Goal: Contribute content

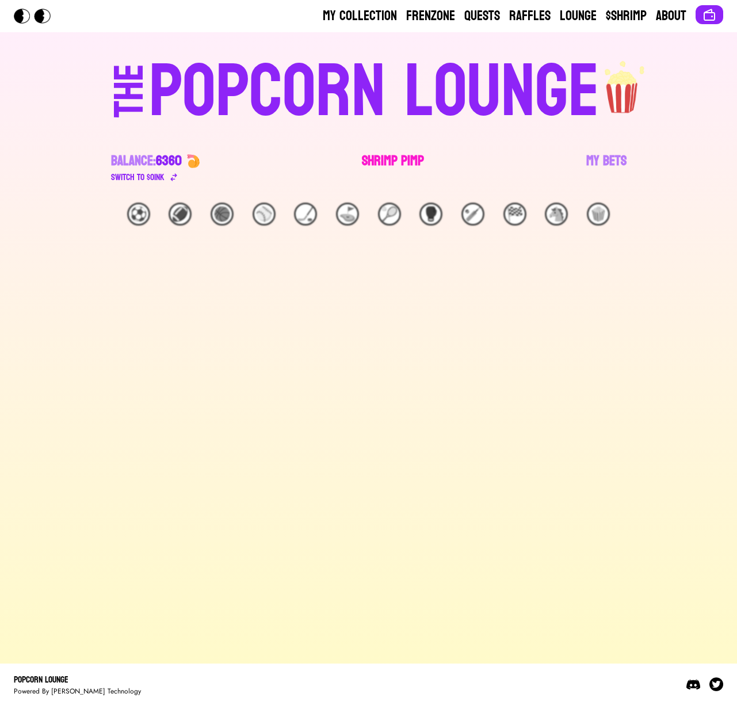
click at [406, 165] on link "Shrimp Pimp" at bounding box center [393, 168] width 62 height 32
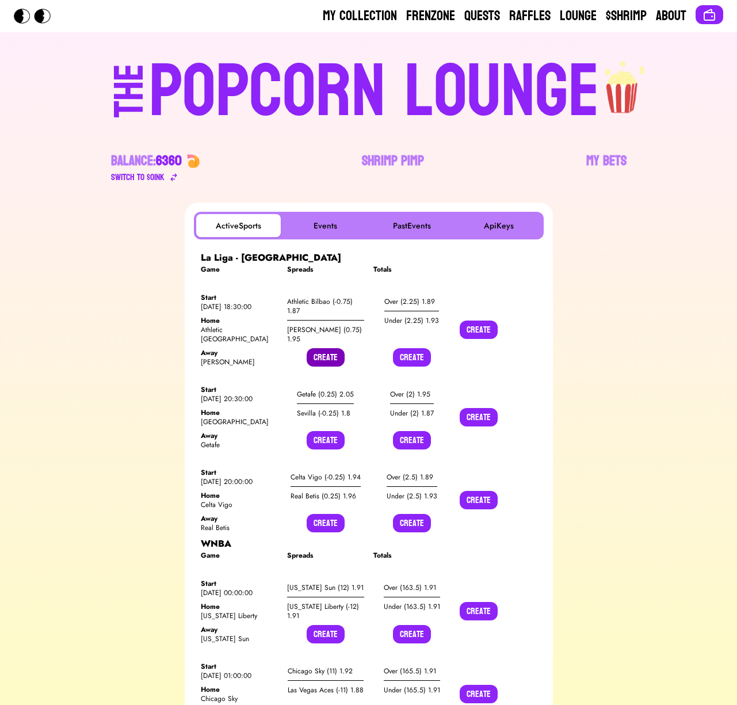
click at [323, 360] on button "Create" at bounding box center [326, 357] width 38 height 18
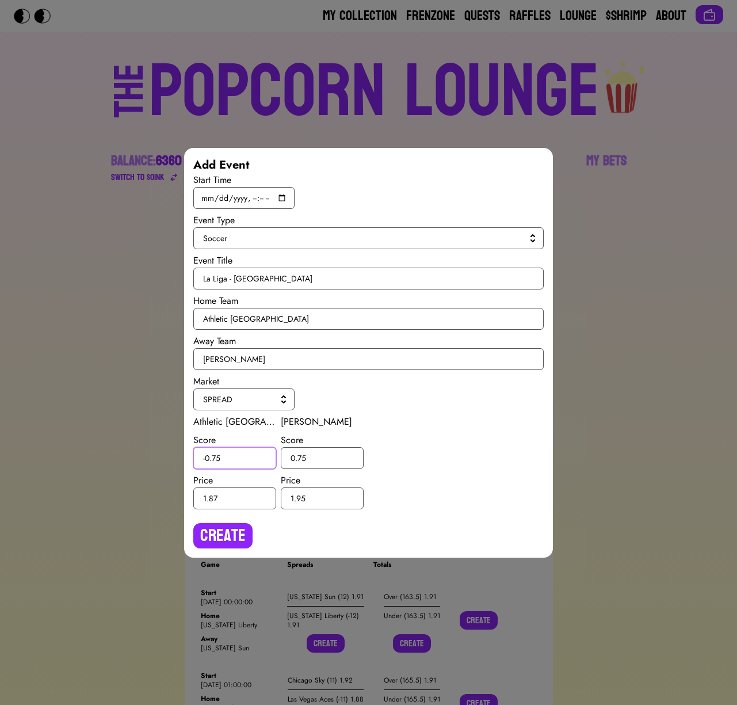
click at [217, 456] on input "-0.75" at bounding box center [234, 458] width 83 height 22
type input "-0.5"
click at [303, 456] on input "0.75" at bounding box center [322, 458] width 83 height 22
type input "0.5"
click at [226, 529] on button "Create" at bounding box center [222, 535] width 59 height 25
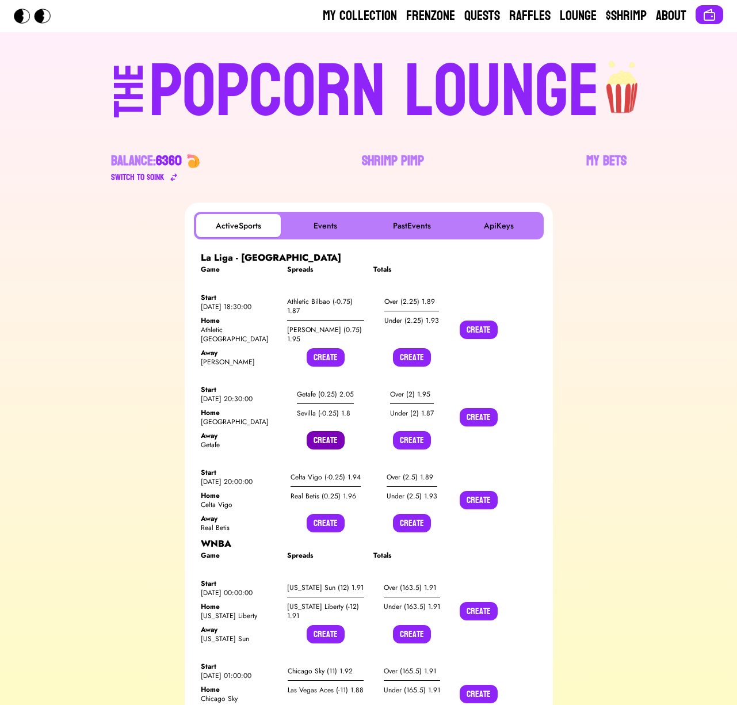
click at [319, 438] on button "Create" at bounding box center [326, 440] width 38 height 18
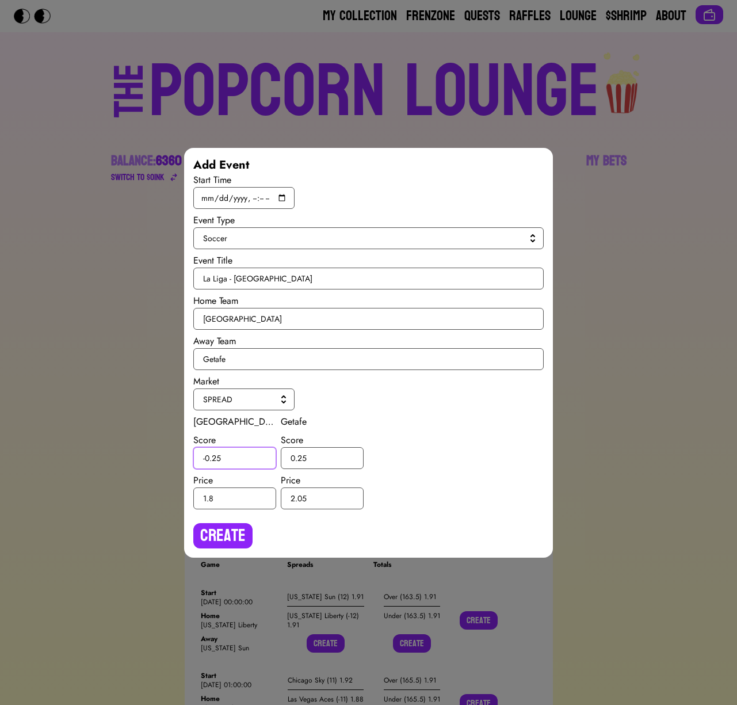
click at [217, 461] on input "-0.25" at bounding box center [234, 458] width 83 height 22
type input "-0.5"
click at [302, 457] on input "0.25" at bounding box center [322, 458] width 83 height 22
type input "0.5"
click at [233, 536] on button "Create" at bounding box center [222, 535] width 59 height 25
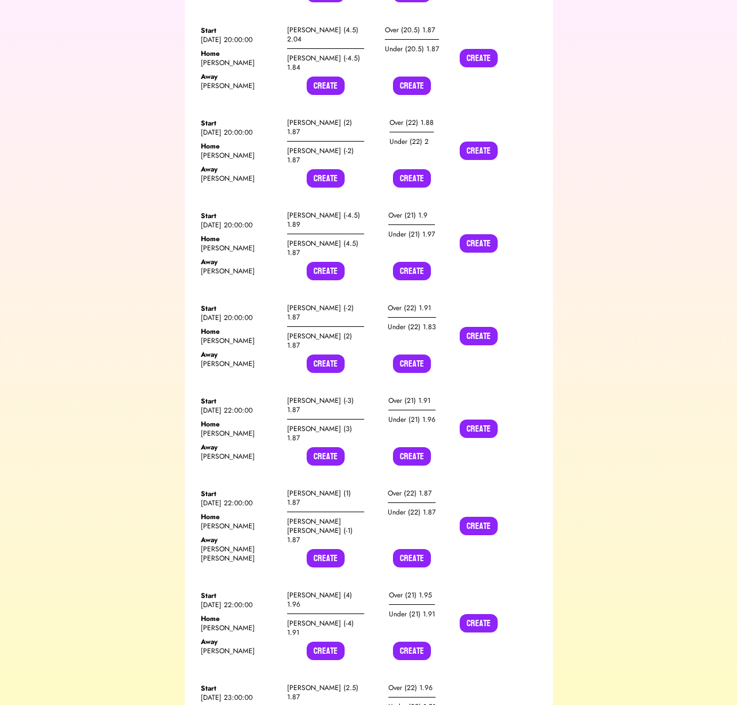
scroll to position [12799, 0]
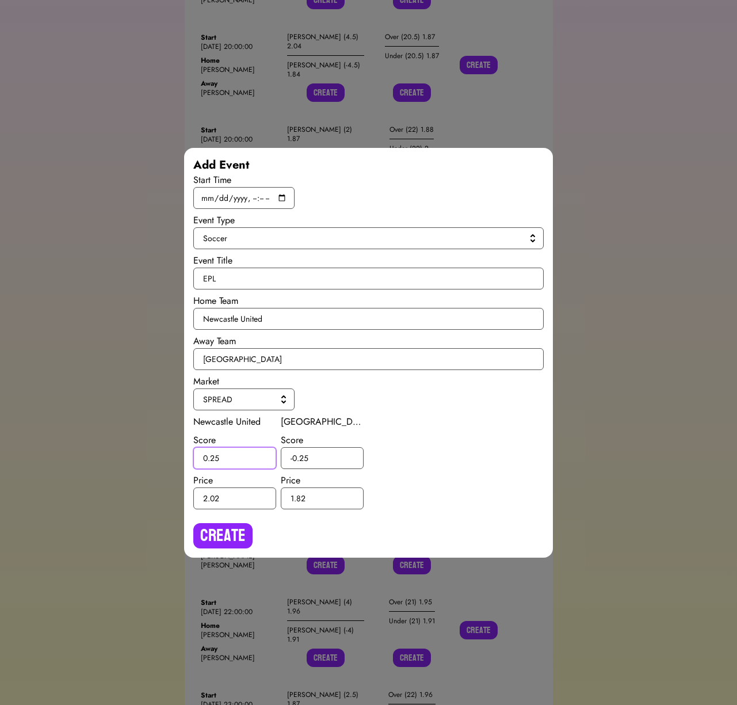
click at [215, 457] on input "0.25" at bounding box center [234, 458] width 83 height 22
type input "0.5"
click at [304, 460] on input "-0.25" at bounding box center [322, 458] width 83 height 22
type input "-0.5"
click at [236, 528] on button "Create" at bounding box center [222, 535] width 59 height 25
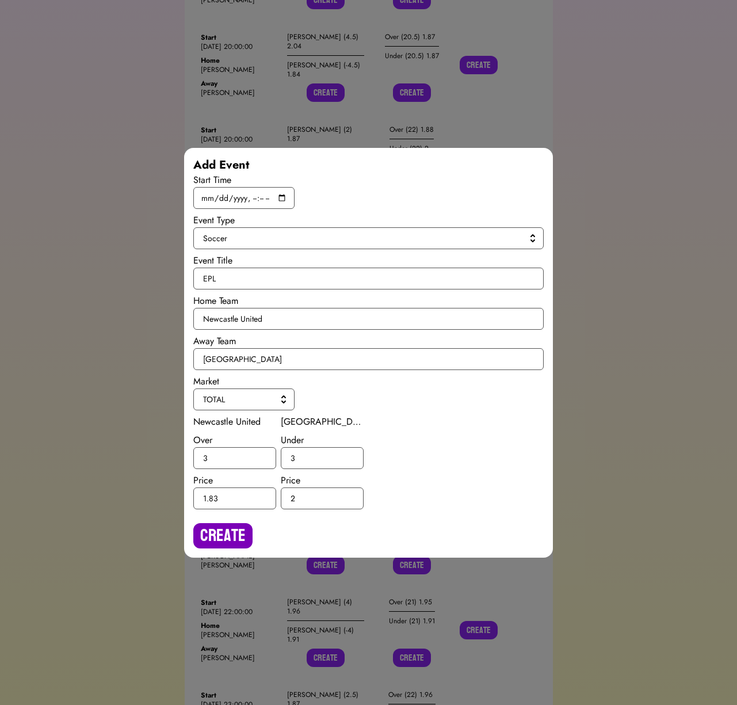
click at [234, 523] on button "Create" at bounding box center [222, 535] width 59 height 25
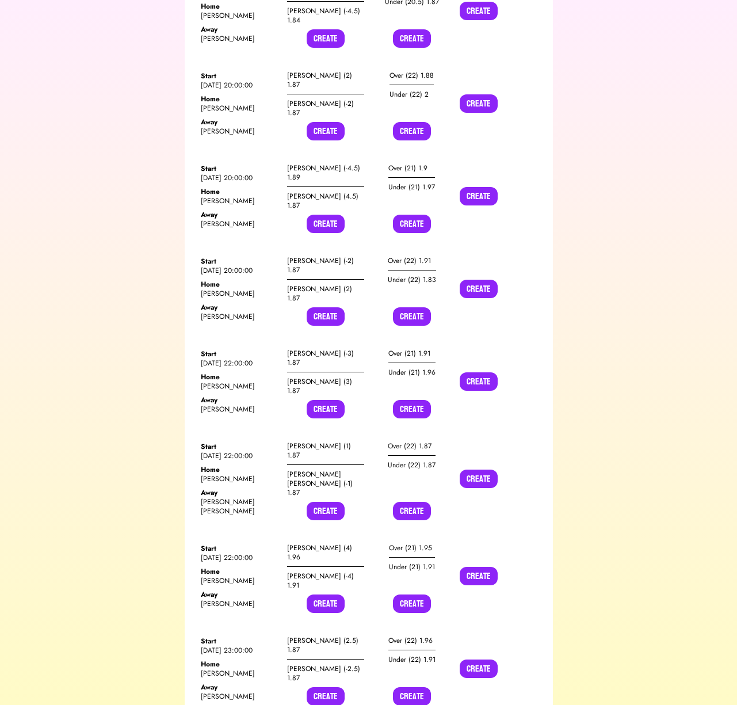
scroll to position [12845, 0]
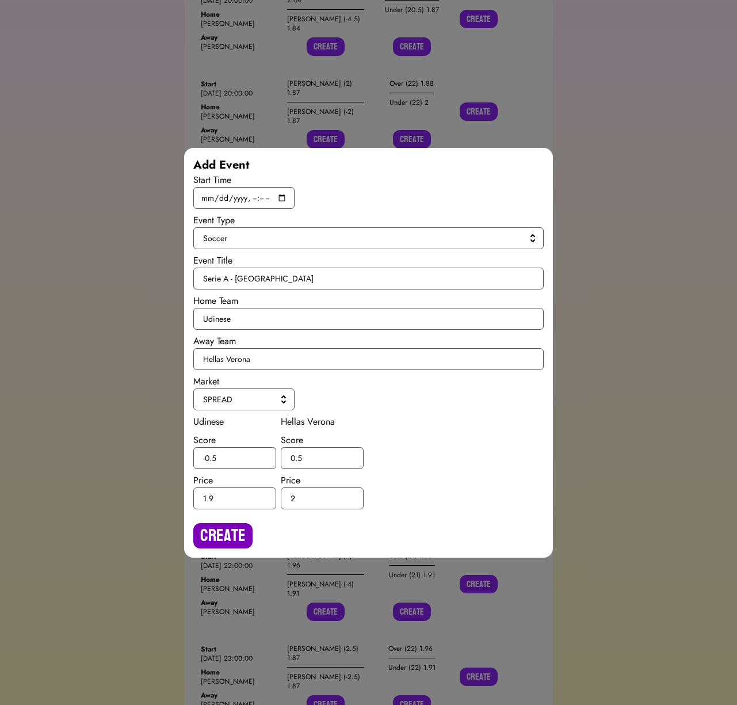
click at [234, 548] on button "Create" at bounding box center [222, 535] width 59 height 25
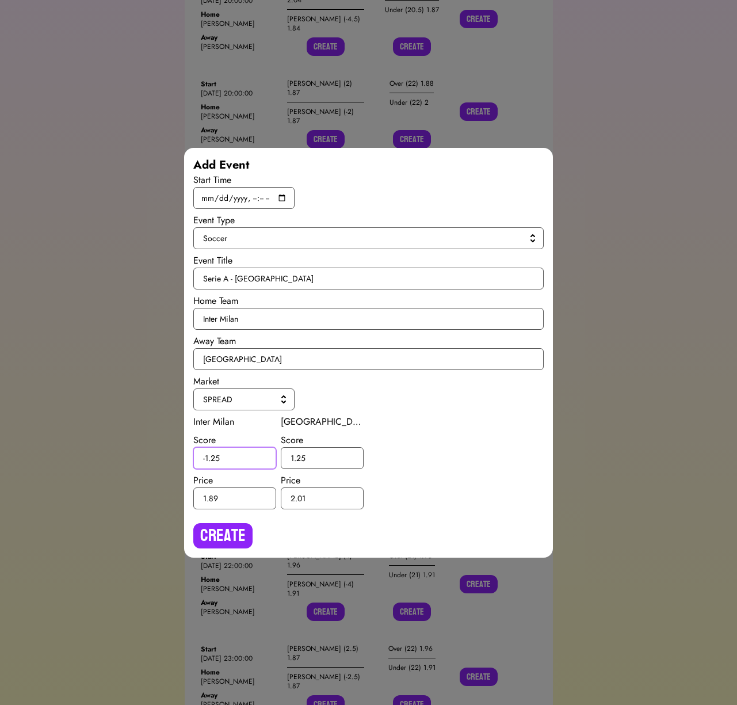
click at [213, 458] on input "-1.25" at bounding box center [234, 458] width 83 height 22
type input "-1.5"
click at [301, 453] on input "1.25" at bounding box center [322, 458] width 83 height 22
type input "1.5"
click at [222, 526] on button "Create" at bounding box center [222, 535] width 59 height 25
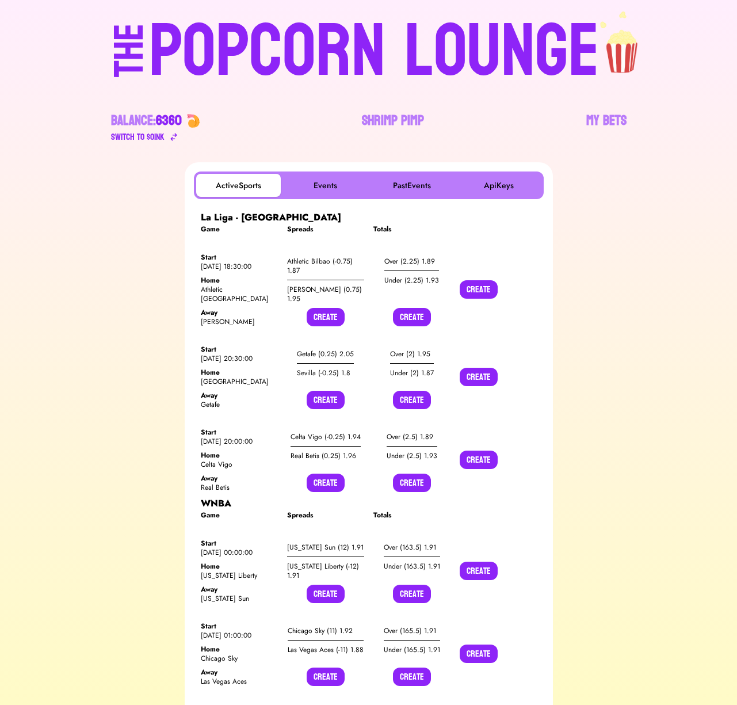
scroll to position [0, 0]
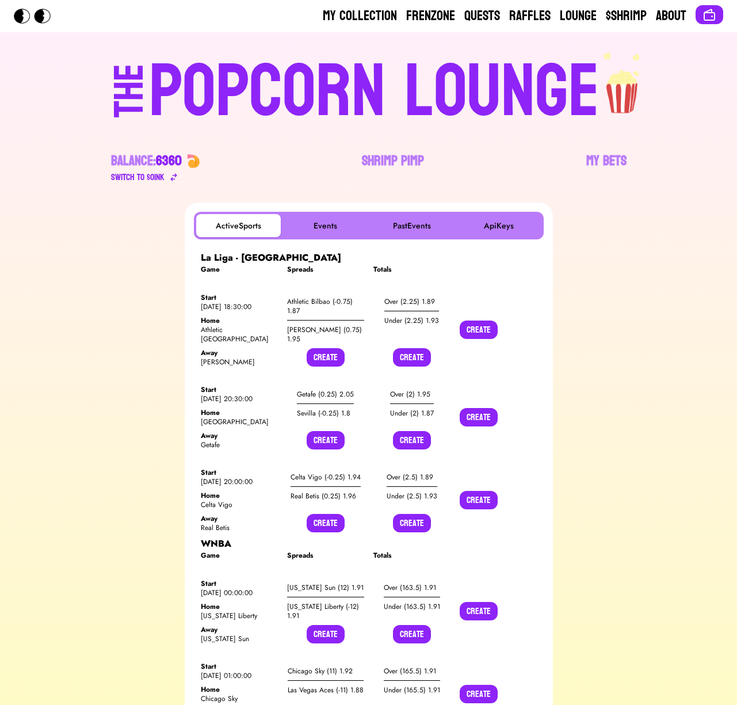
click at [224, 75] on div "POPCORN LOUNGE" at bounding box center [374, 92] width 450 height 74
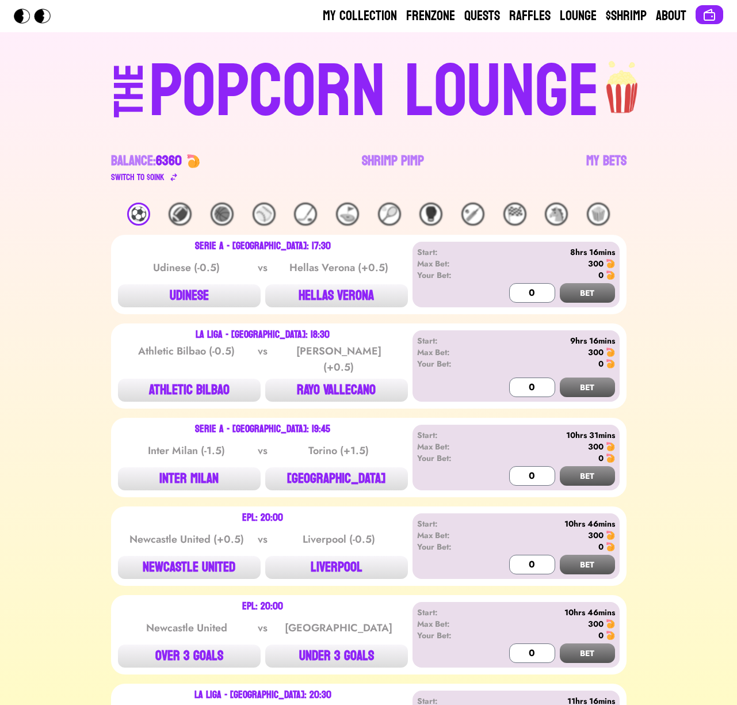
click at [137, 219] on div "⚽️" at bounding box center [138, 214] width 23 height 23
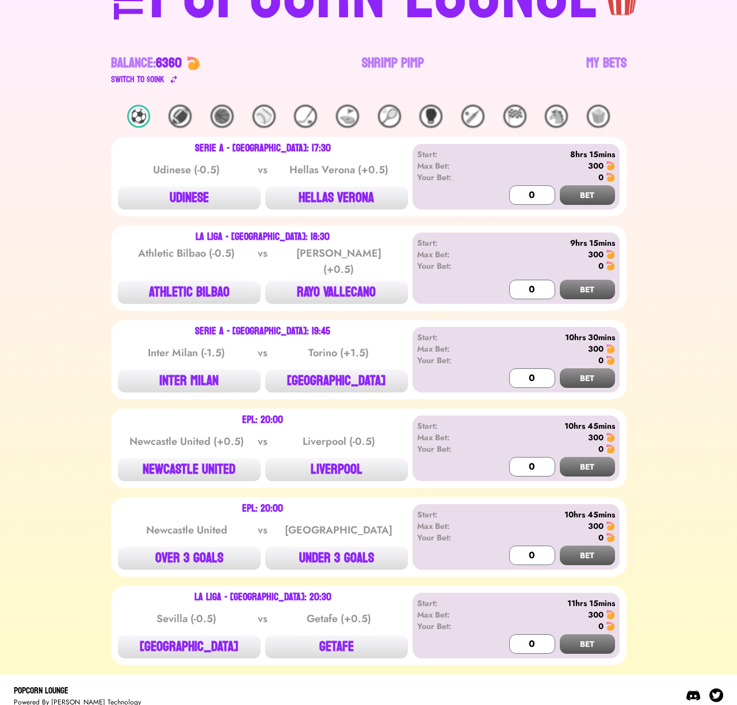
scroll to position [102, 0]
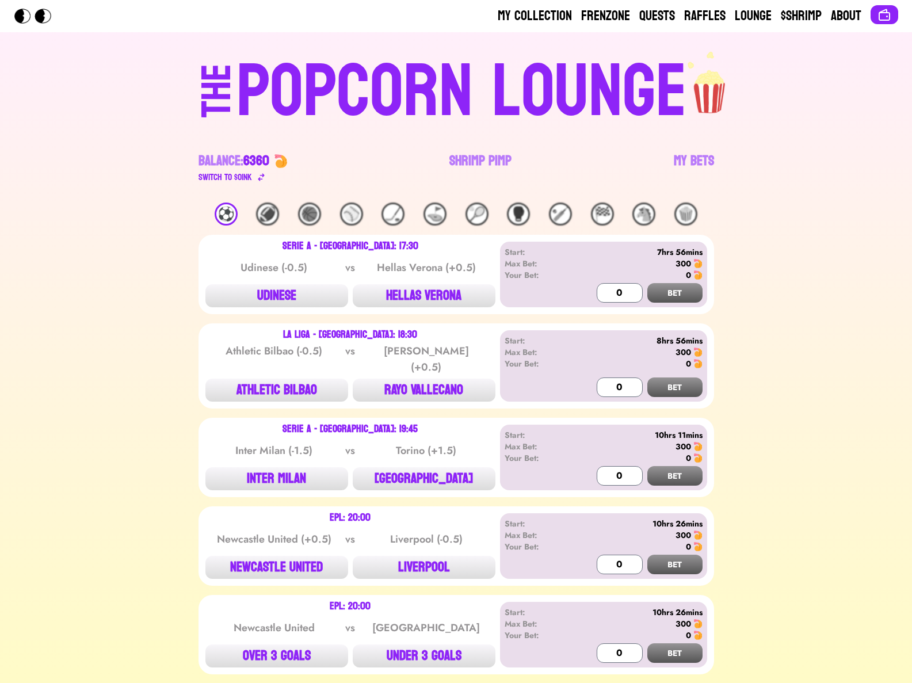
scroll to position [124, 0]
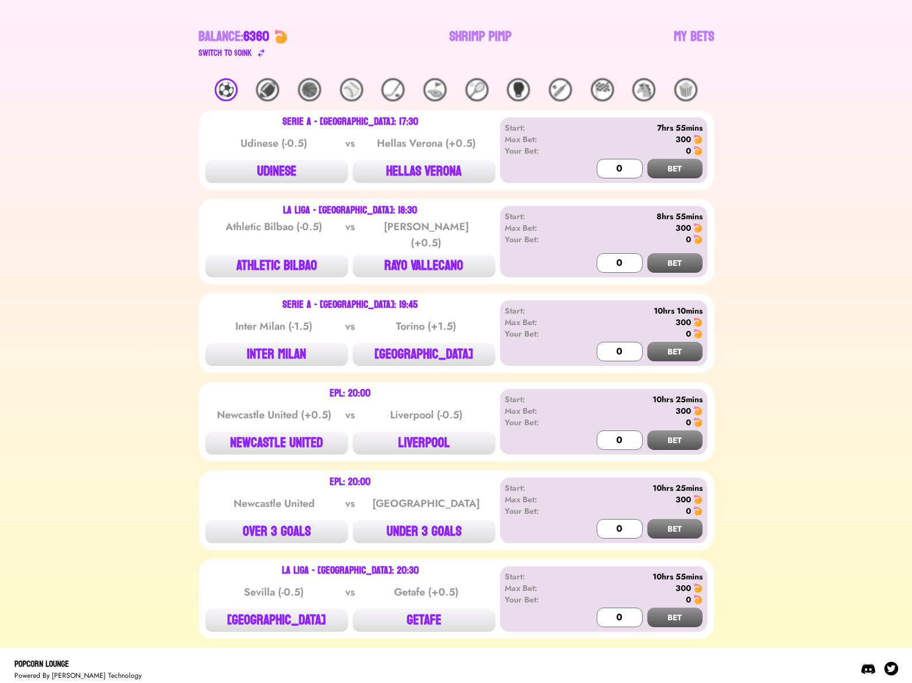
click at [818, 196] on div "⚽️ 🏈 🏀 ⚾️ 🏒 ⛳️ 🎾 🥊 🏏 🏁 🐴 🍿 Serie A - Italy: 17:30 Udinese (-0.5) vs Hellas Vero…" at bounding box center [456, 358] width 884 height 560
